Goal: Find specific page/section: Find specific page/section

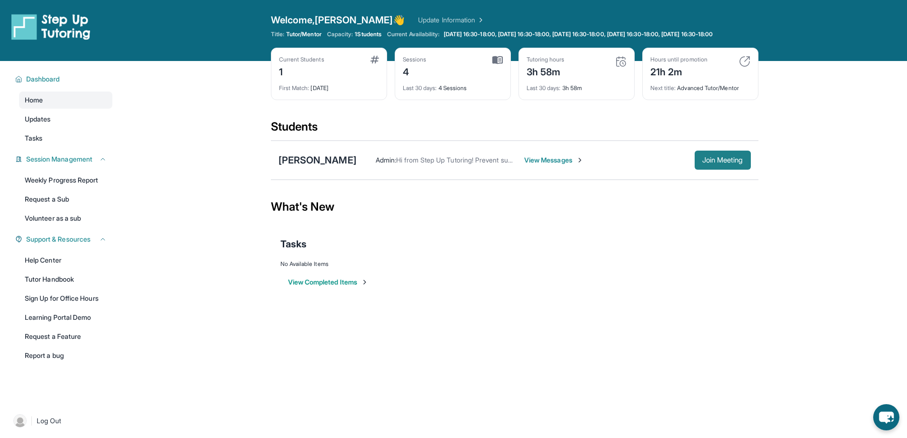
click at [714, 161] on button "Join Meeting" at bounding box center [723, 160] width 56 height 19
click at [77, 189] on link "Weekly Progress Report" at bounding box center [65, 179] width 93 height 17
